Goal: Task Accomplishment & Management: Manage account settings

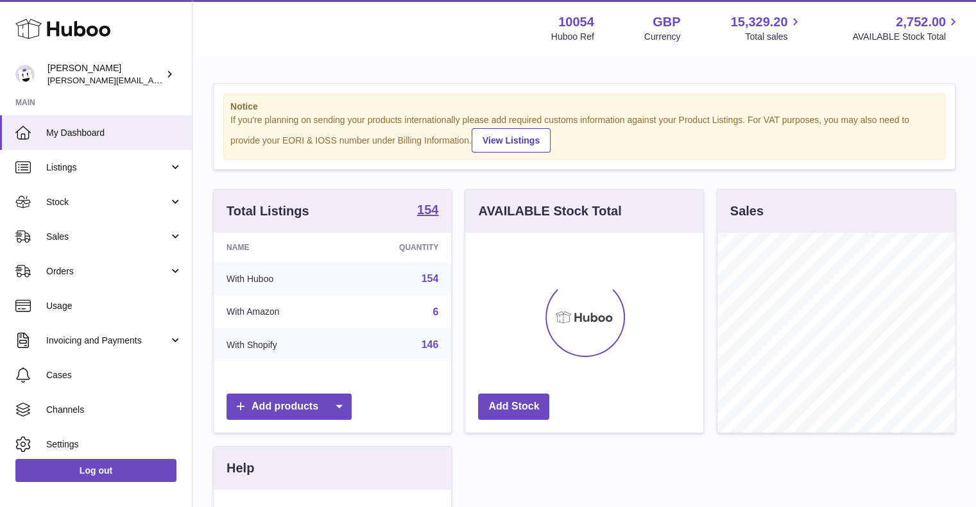
scroll to position [200, 238]
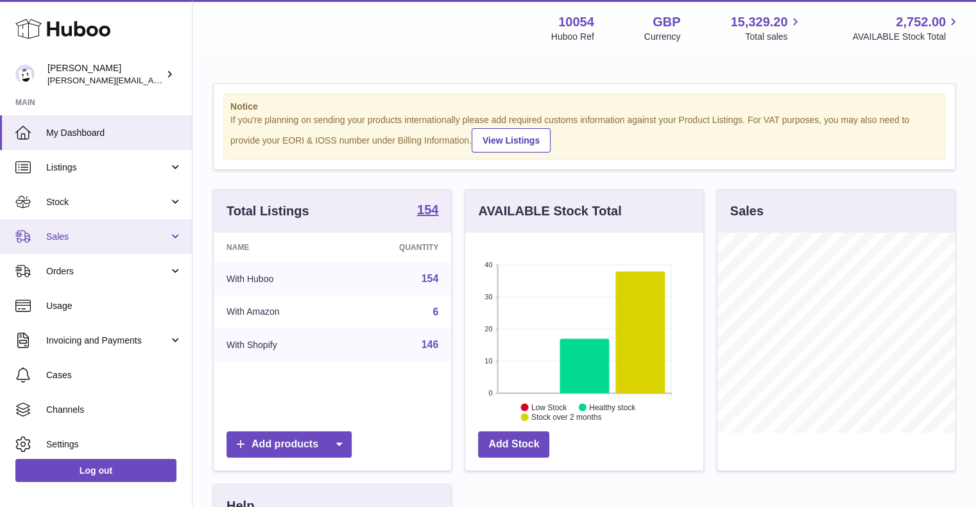
click at [62, 235] on span "Sales" at bounding box center [107, 237] width 123 height 12
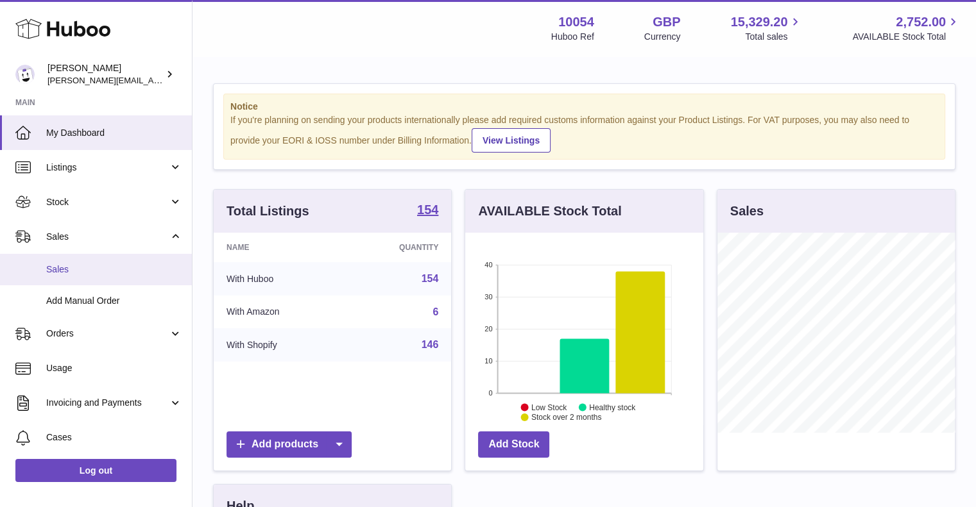
click at [85, 274] on span "Sales" at bounding box center [114, 270] width 136 height 12
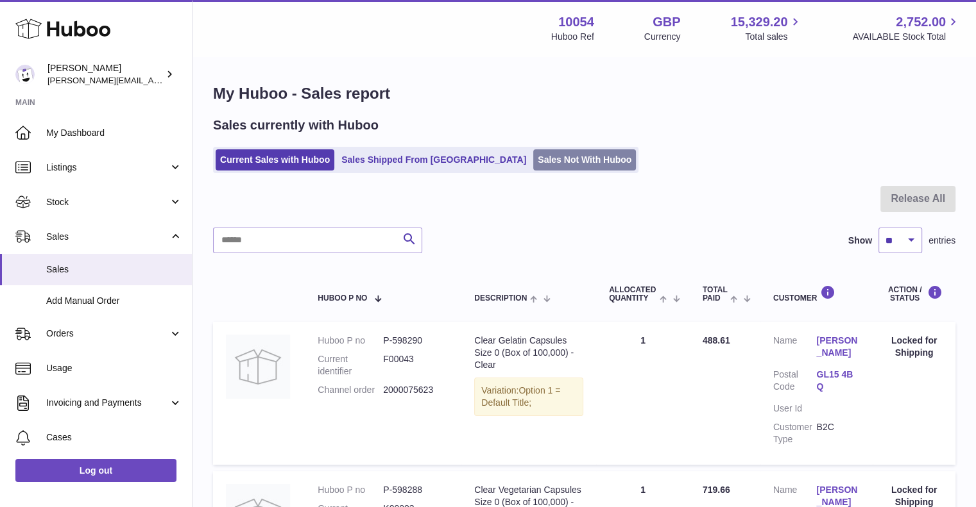
click at [533, 166] on link "Sales Not With Huboo" at bounding box center [584, 159] width 103 height 21
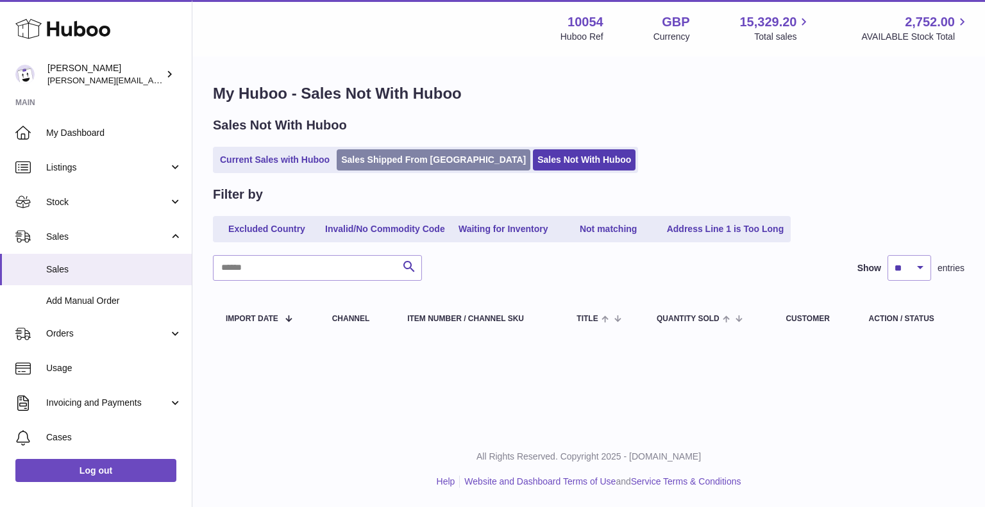
click at [385, 168] on link "Sales Shipped From Huboo" at bounding box center [434, 159] width 194 height 21
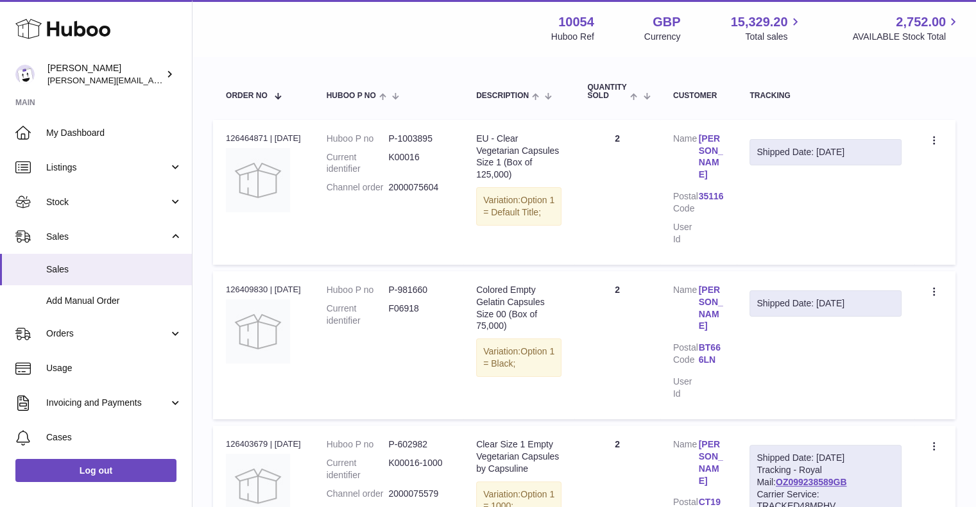
scroll to position [192, 0]
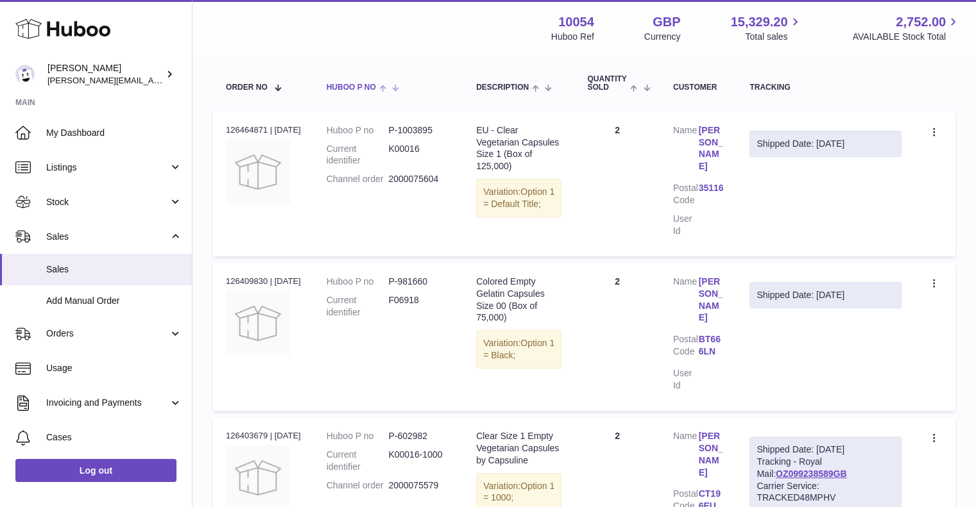
click at [453, 64] on th "Huboo P no" at bounding box center [388, 83] width 149 height 42
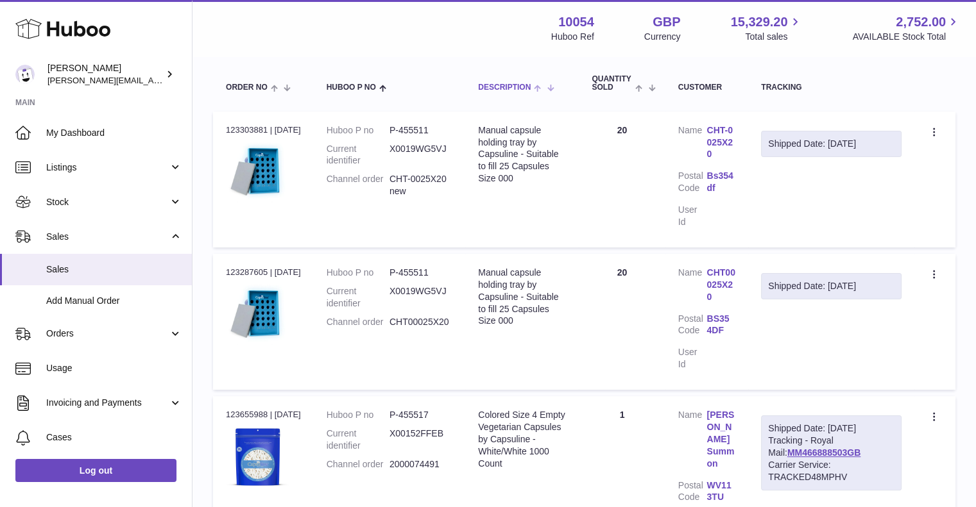
click at [531, 89] on span "Description" at bounding box center [504, 87] width 53 height 8
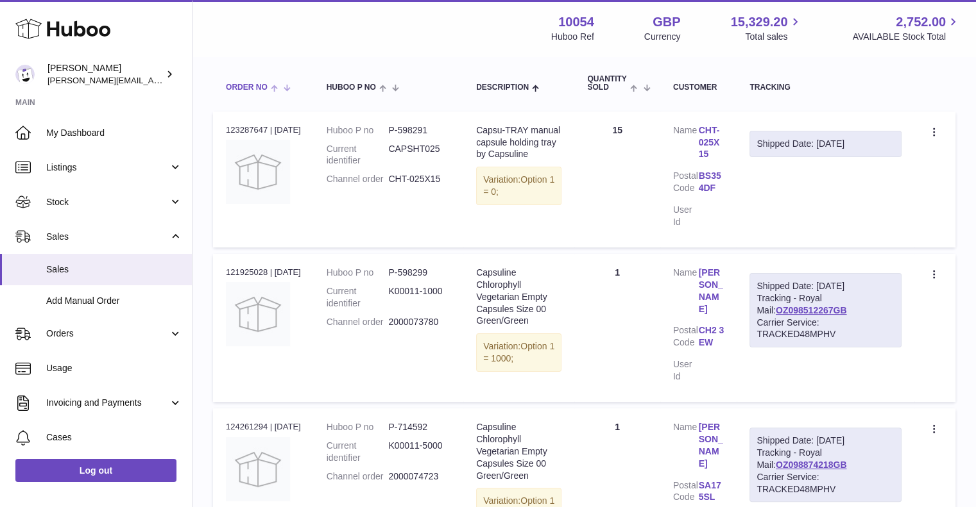
click at [257, 86] on span "Order No" at bounding box center [247, 87] width 42 height 8
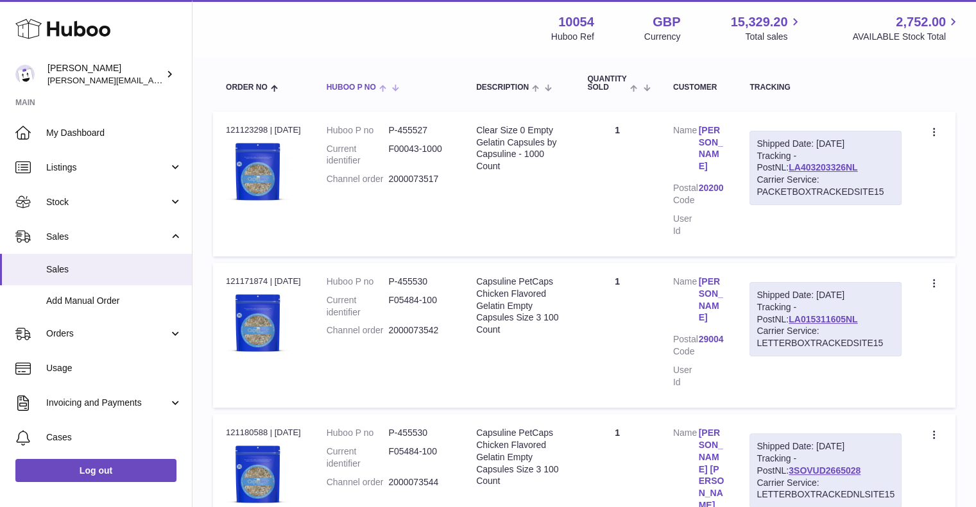
click at [355, 83] on span "Huboo P no" at bounding box center [351, 87] width 49 height 8
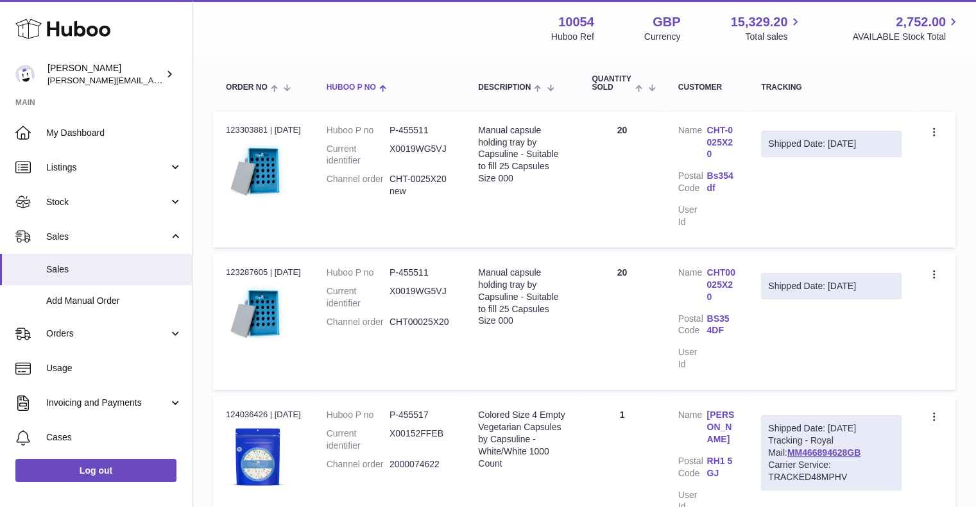
click at [355, 83] on span "Huboo P no" at bounding box center [351, 87] width 49 height 8
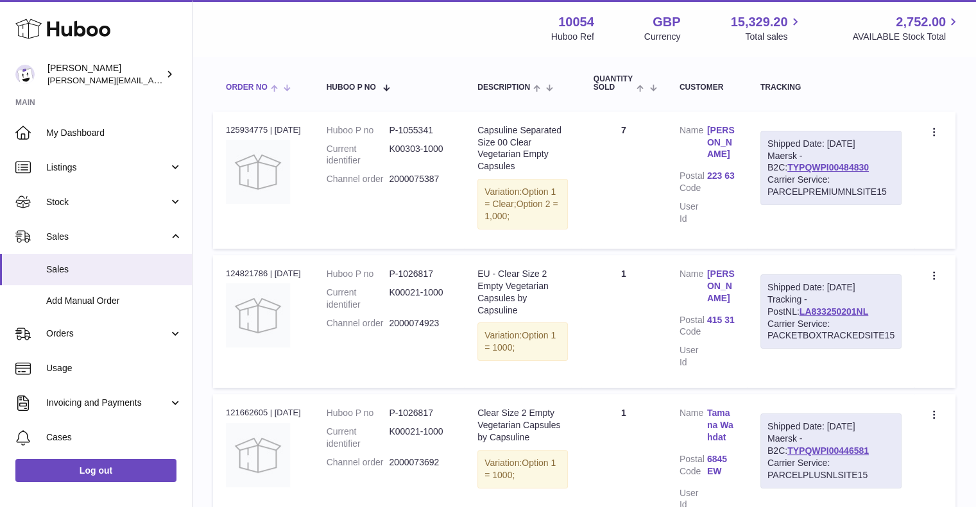
click at [253, 82] on div "Order No" at bounding box center [263, 87] width 75 height 10
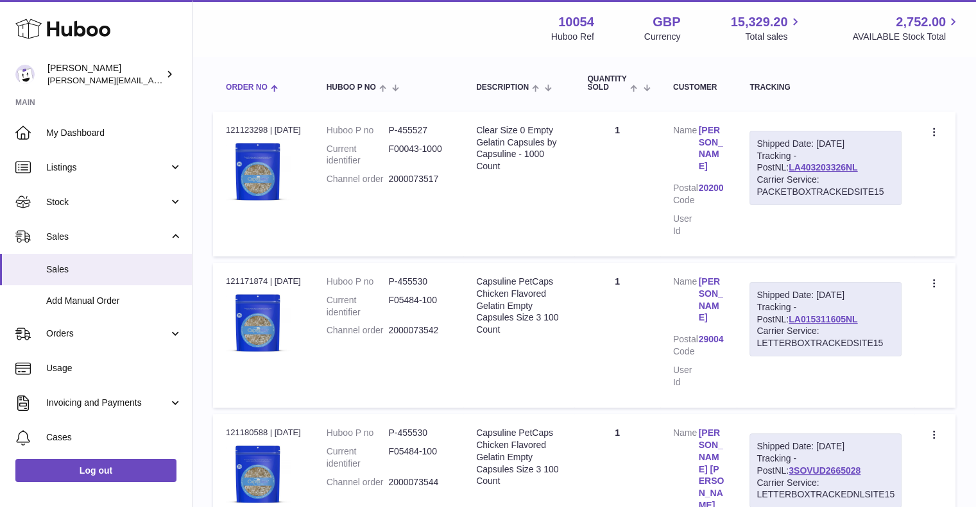
click at [253, 82] on div "Order No" at bounding box center [263, 87] width 75 height 10
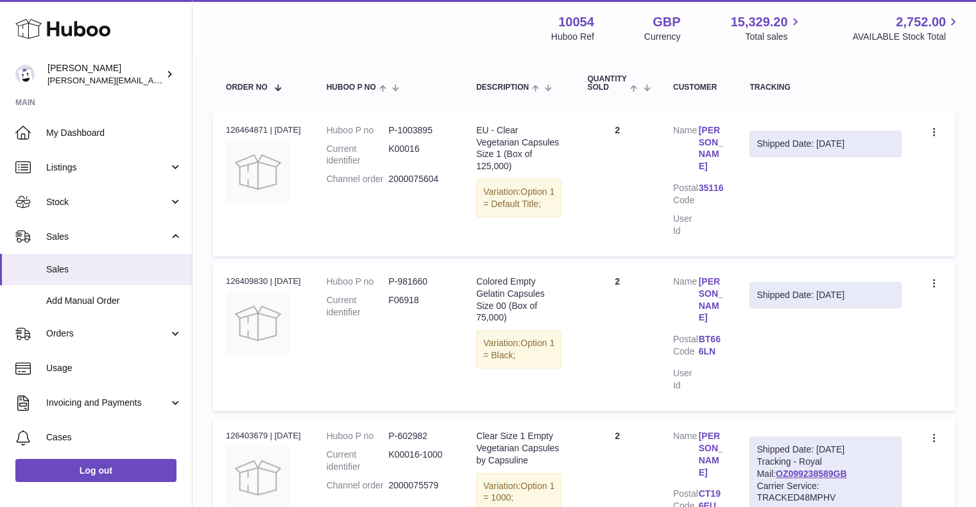
click at [835, 217] on td "Shipped Date: [DATE]" at bounding box center [825, 184] width 178 height 145
